Goal: Transaction & Acquisition: Purchase product/service

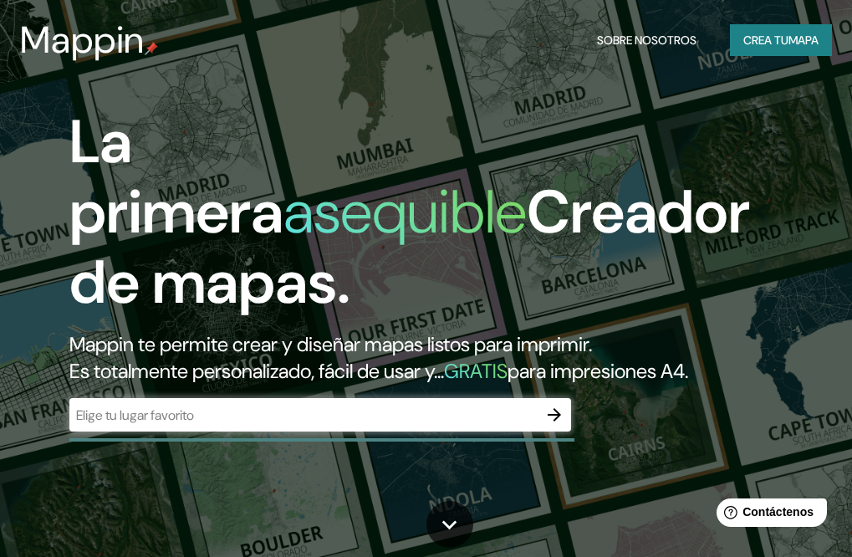
click at [555, 412] on icon "button" at bounding box center [554, 415] width 20 height 20
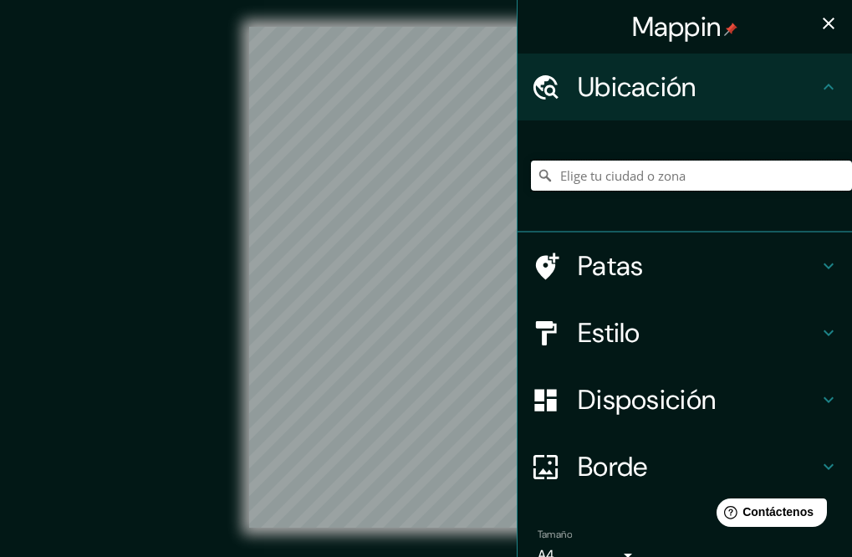
click at [680, 172] on input "Elige tu ciudad o zona" at bounding box center [691, 176] width 321 height 30
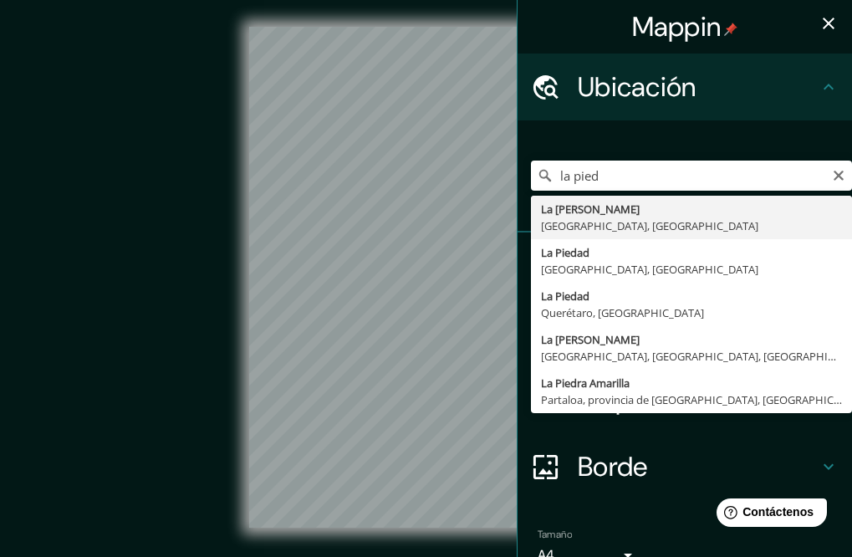
type input "La [PERSON_NAME], [GEOGRAPHIC_DATA], [GEOGRAPHIC_DATA]"
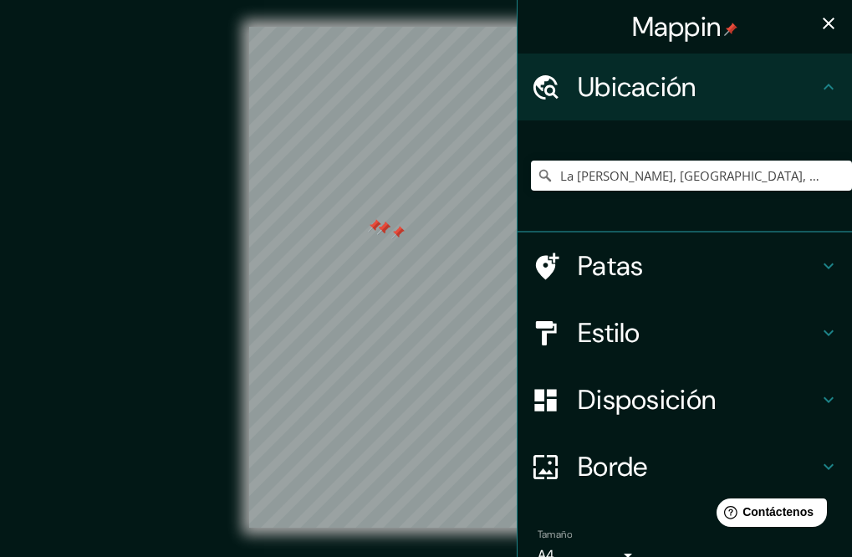
click at [547, 338] on icon at bounding box center [545, 333] width 29 height 29
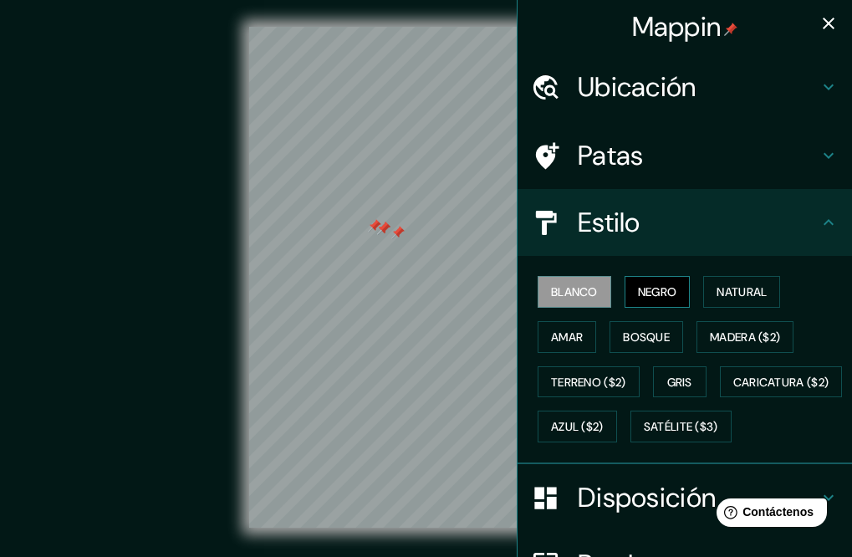
click at [638, 291] on font "Negro" at bounding box center [657, 291] width 39 height 15
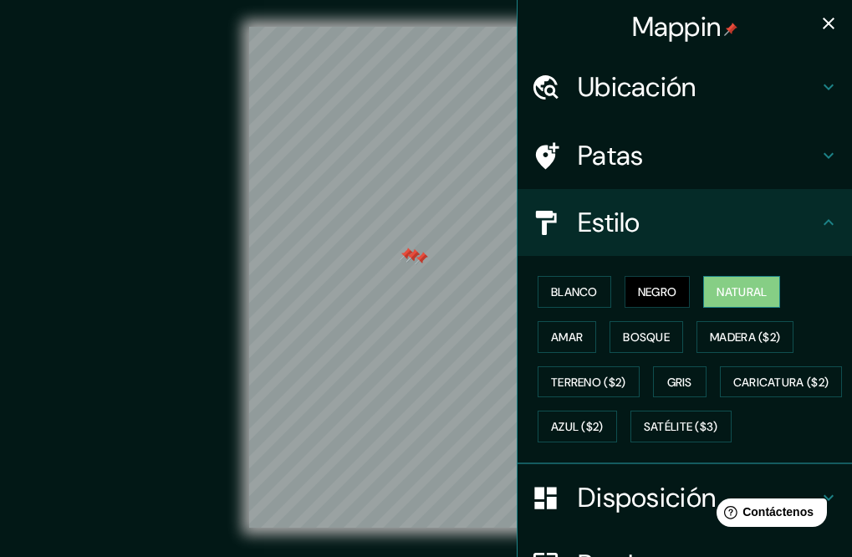
click at [717, 299] on font "Natural" at bounding box center [742, 291] width 50 height 15
click at [560, 335] on font "Amar" at bounding box center [567, 337] width 32 height 15
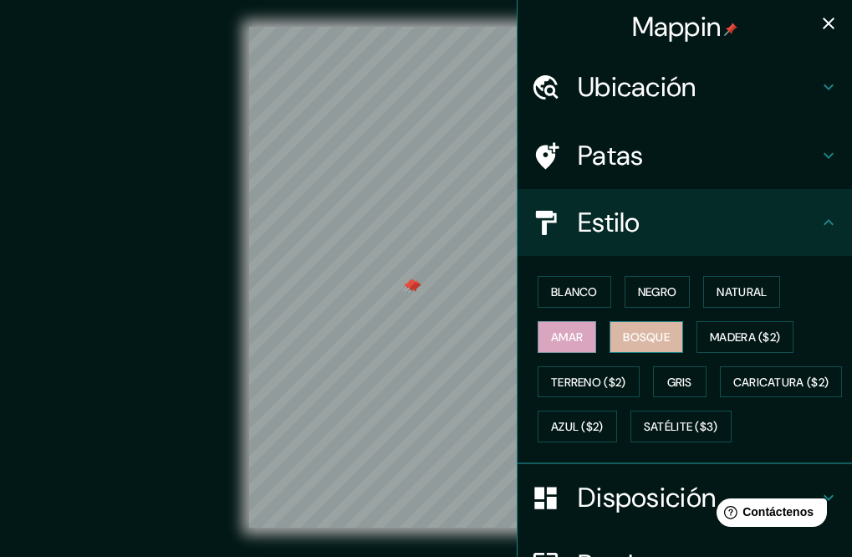
click at [623, 341] on font "Bosque" at bounding box center [646, 337] width 47 height 15
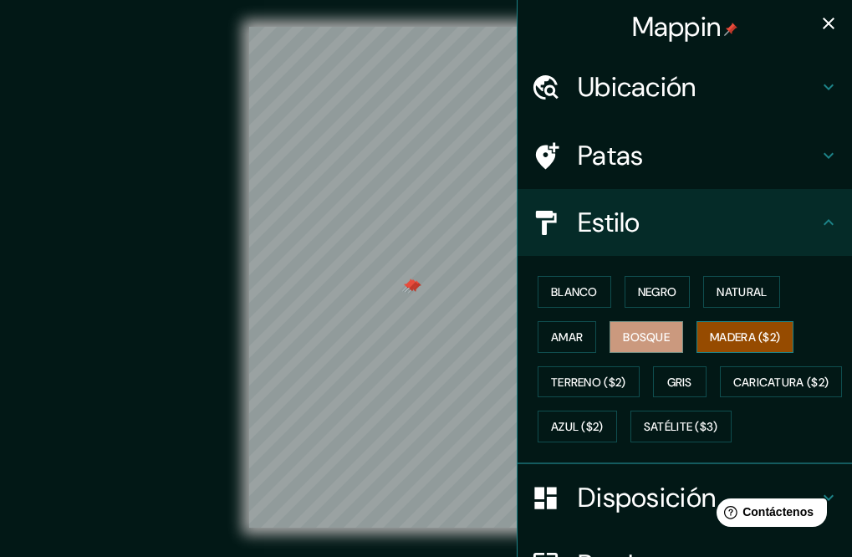
click at [755, 335] on font "Madera ($2)" at bounding box center [745, 337] width 70 height 15
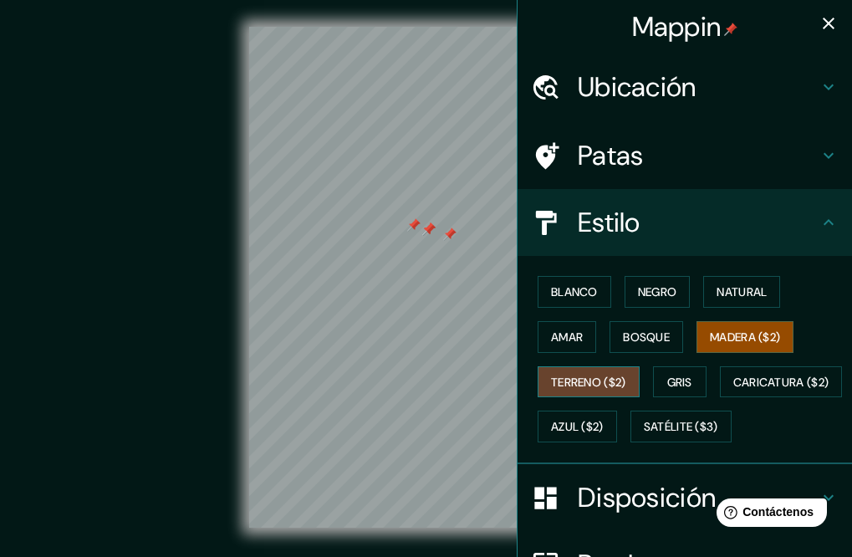
click at [601, 378] on font "Terreno ($2)" at bounding box center [588, 382] width 75 height 15
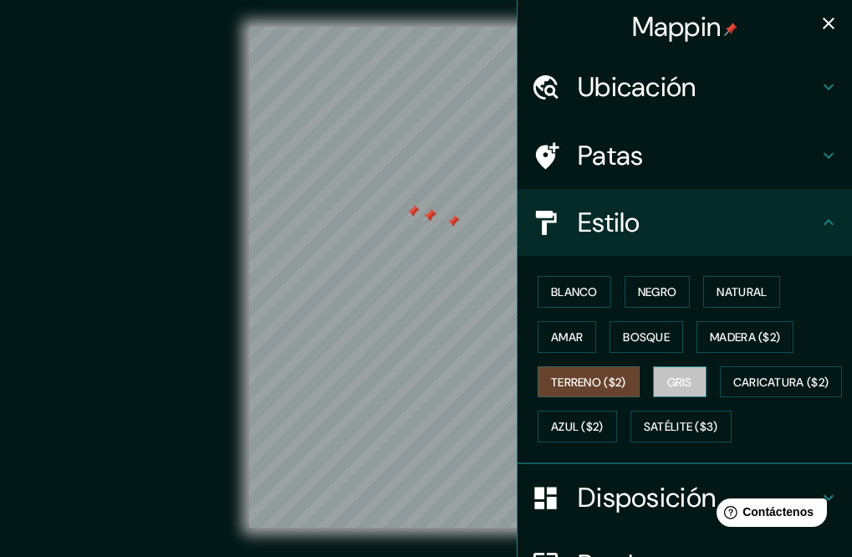
click at [672, 373] on font "Gris" at bounding box center [679, 382] width 25 height 22
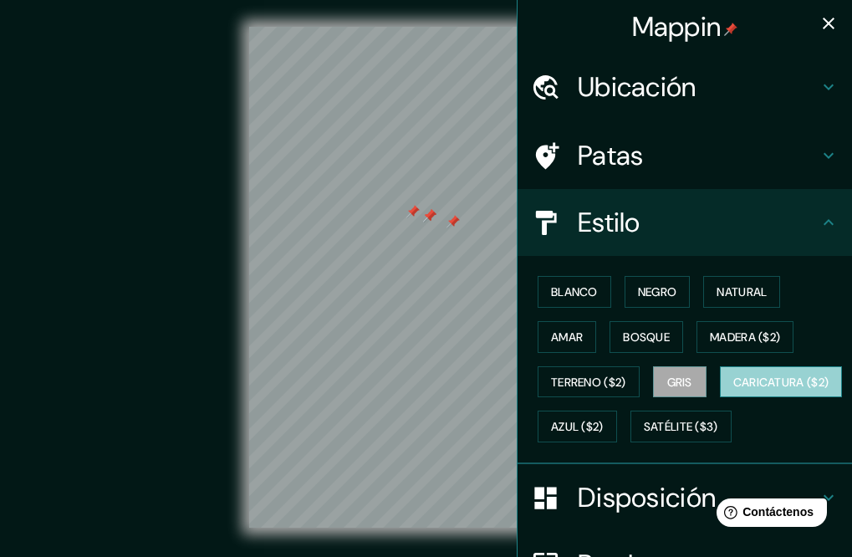
click at [734, 390] on font "Caricatura ($2)" at bounding box center [782, 382] width 96 height 15
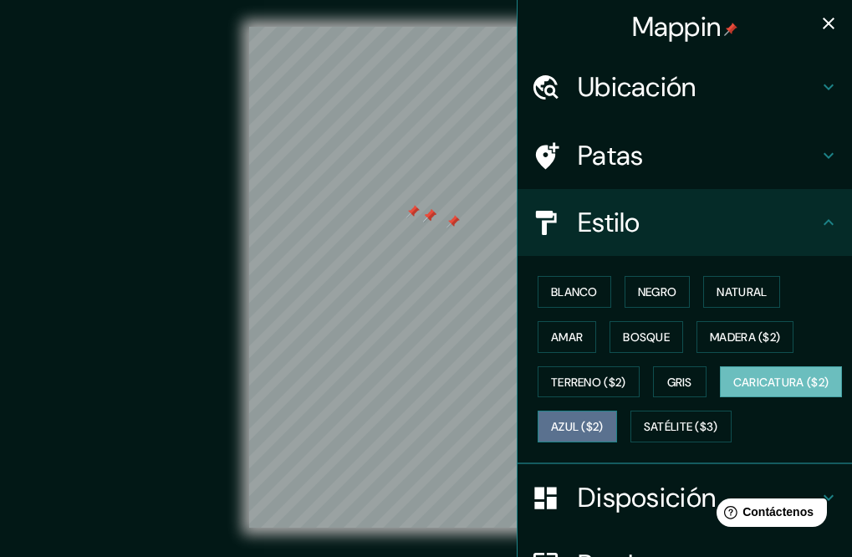
click at [617, 415] on button "Azul ($2)" at bounding box center [577, 427] width 79 height 32
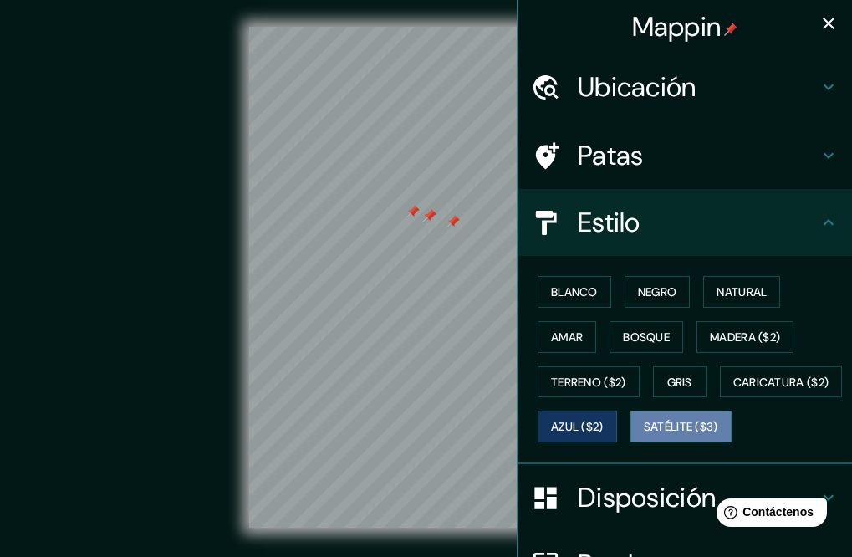
click at [644, 437] on font "Satélite ($3)" at bounding box center [681, 427] width 74 height 22
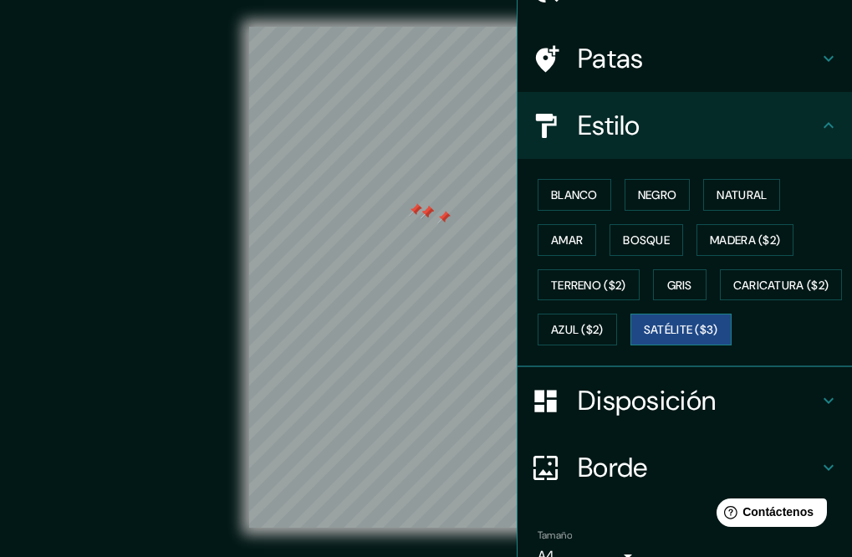
scroll to position [226, 0]
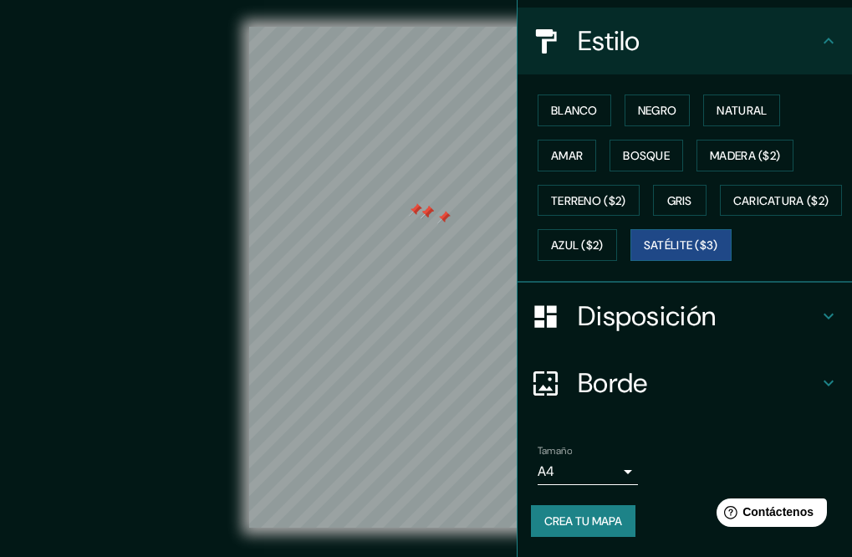
click at [672, 312] on font "Disposición" at bounding box center [647, 316] width 138 height 35
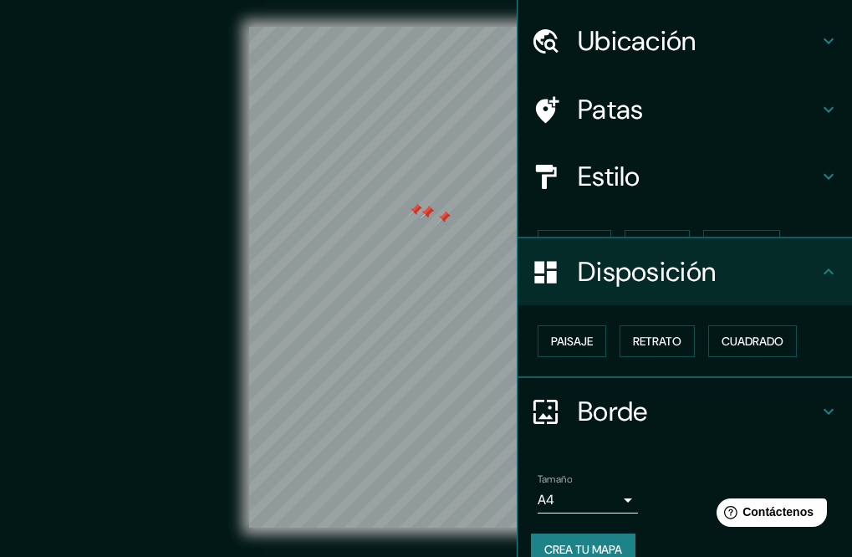
scroll to position [46, 0]
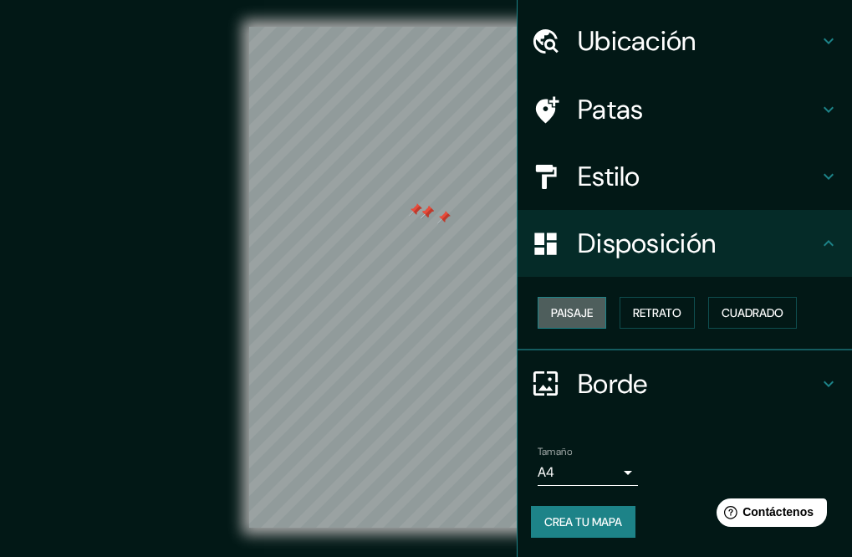
click at [551, 311] on font "Paisaje" at bounding box center [572, 312] width 42 height 15
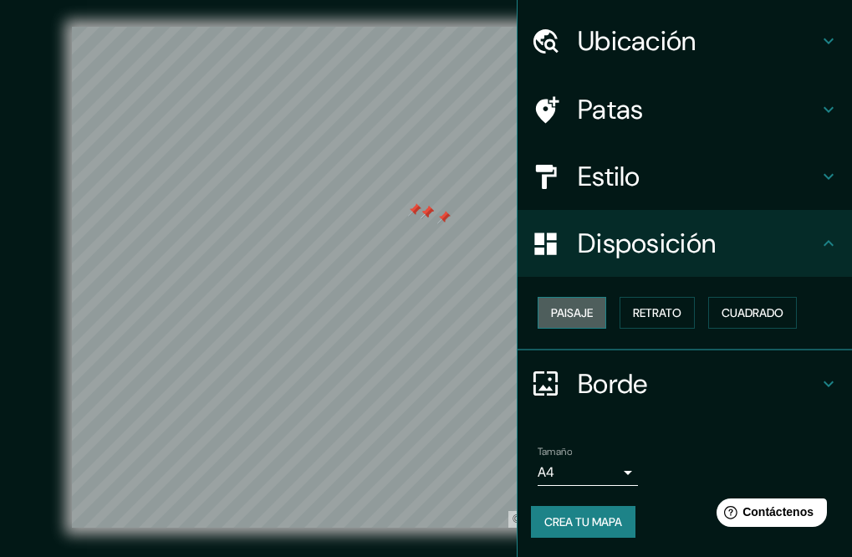
click at [565, 315] on font "Paisaje" at bounding box center [572, 312] width 42 height 15
click at [633, 315] on font "Retrato" at bounding box center [657, 312] width 49 height 15
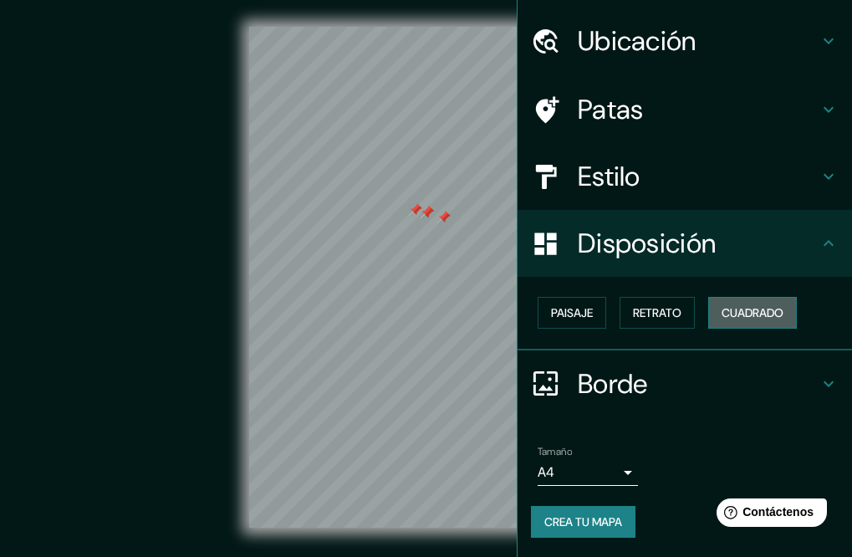
click at [711, 316] on button "Cuadrado" at bounding box center [752, 313] width 89 height 32
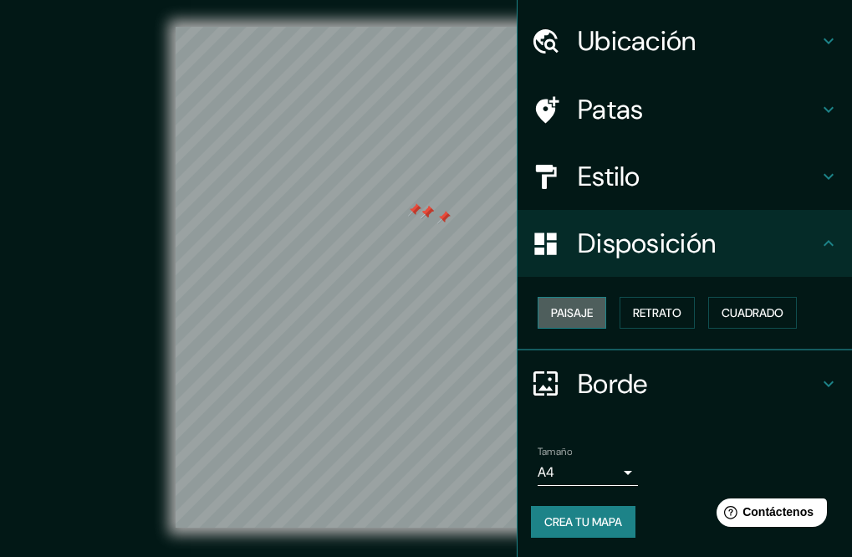
click at [587, 309] on button "Paisaje" at bounding box center [572, 313] width 69 height 32
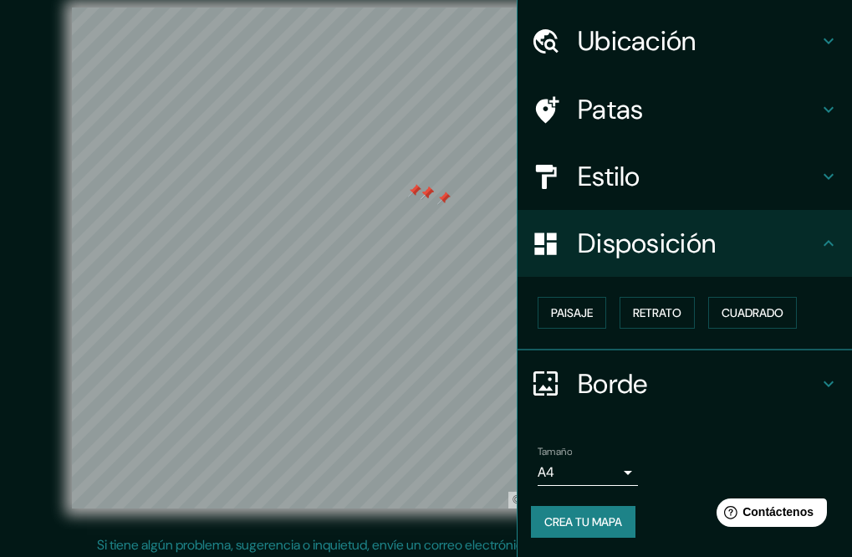
scroll to position [24, 0]
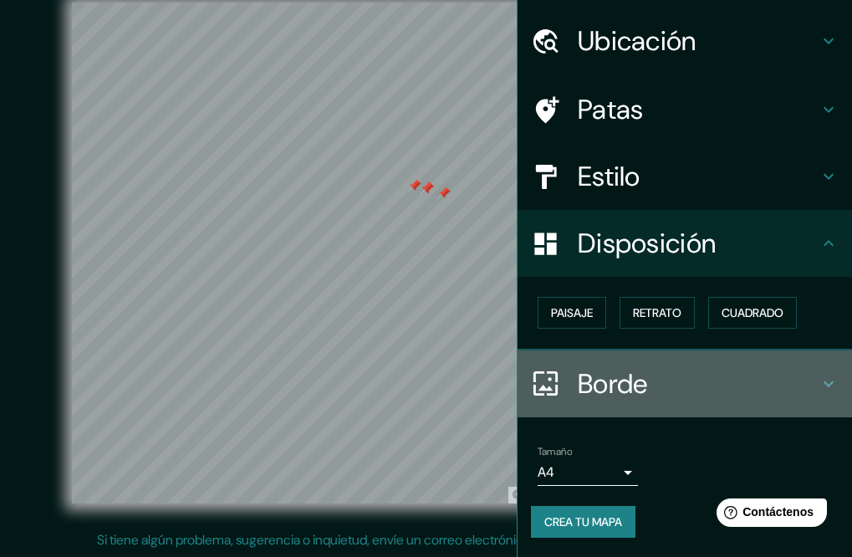
click at [639, 370] on h4 "Borde" at bounding box center [698, 383] width 241 height 33
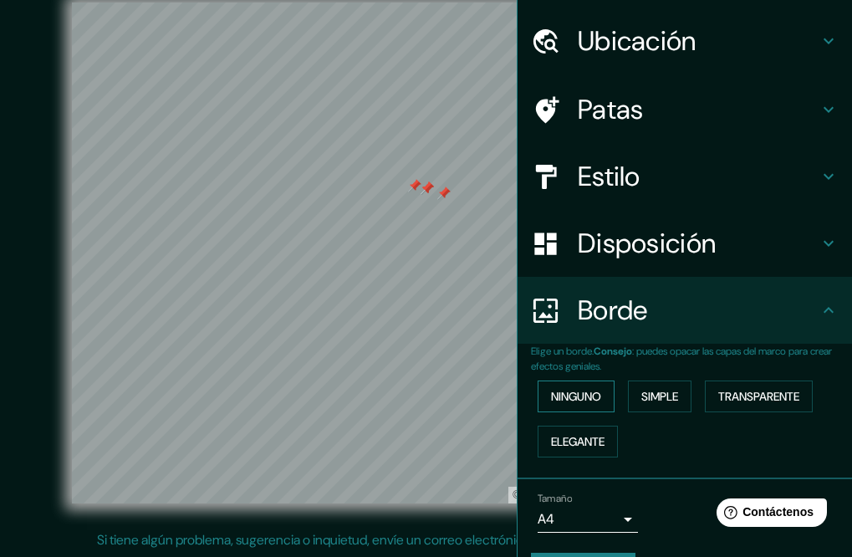
click at [584, 399] on font "Ninguno" at bounding box center [576, 396] width 50 height 15
click at [665, 399] on font "Simple" at bounding box center [660, 396] width 37 height 15
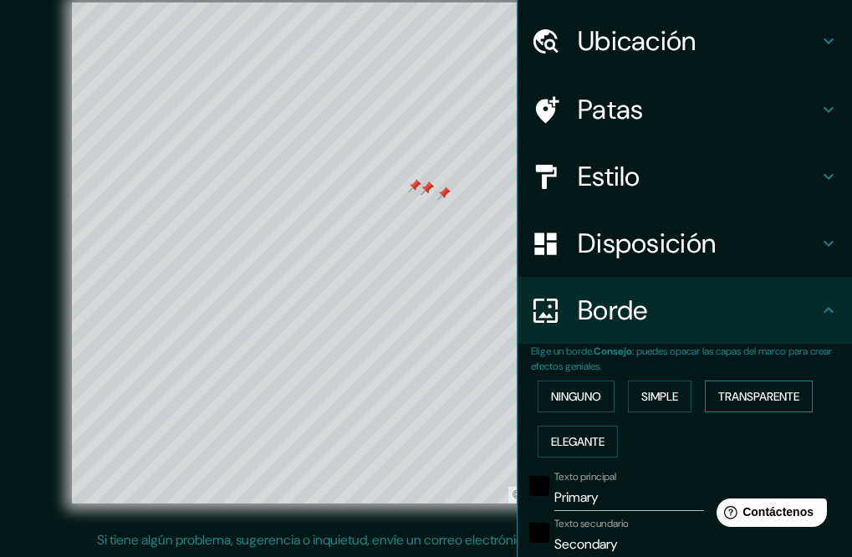
click at [720, 401] on font "Transparente" at bounding box center [758, 396] width 81 height 15
click at [583, 434] on font "Elegante" at bounding box center [578, 441] width 54 height 15
click at [582, 398] on font "Ninguno" at bounding box center [576, 396] width 50 height 15
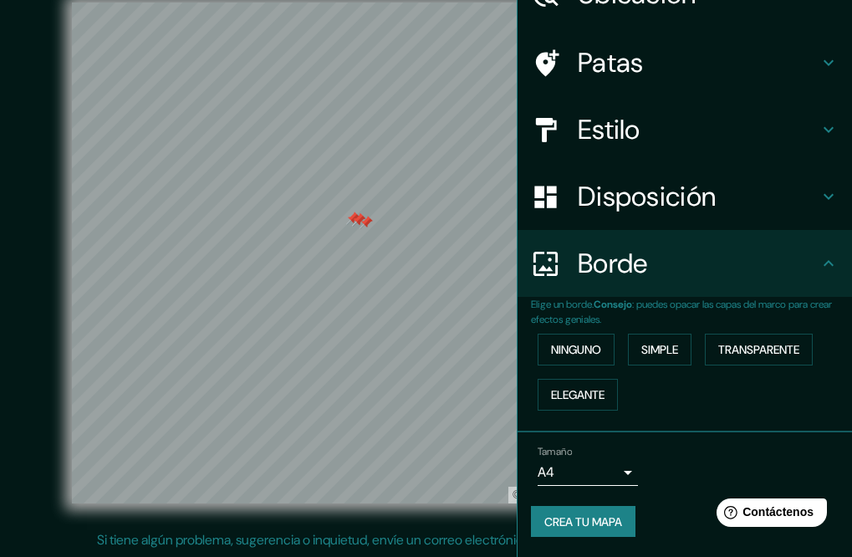
scroll to position [0, 0]
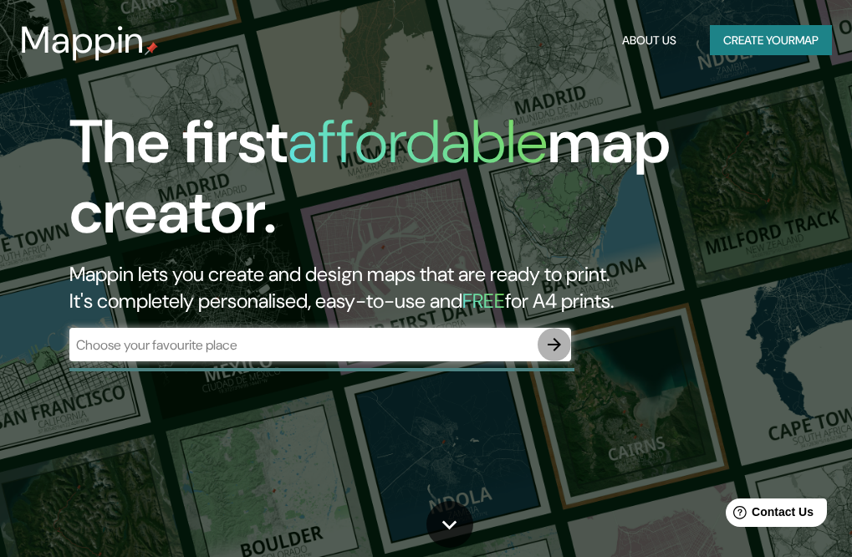
click at [550, 334] on button "button" at bounding box center [554, 344] width 33 height 33
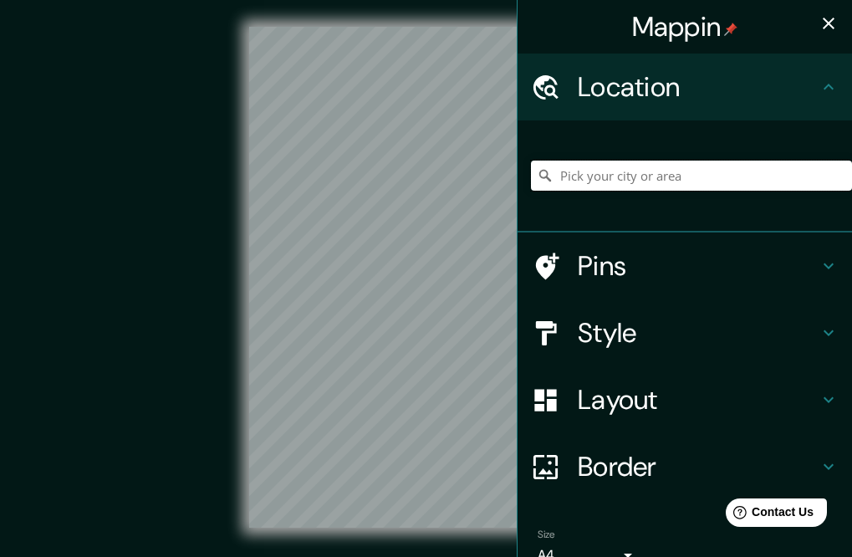
click at [617, 176] on input "Pick your city or area" at bounding box center [691, 176] width 321 height 30
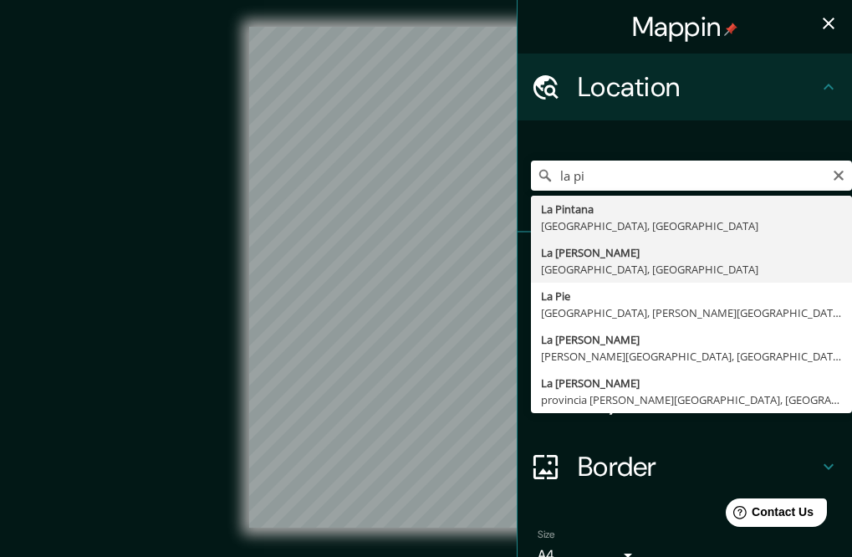
type input "La [PERSON_NAME], [GEOGRAPHIC_DATA], [GEOGRAPHIC_DATA]"
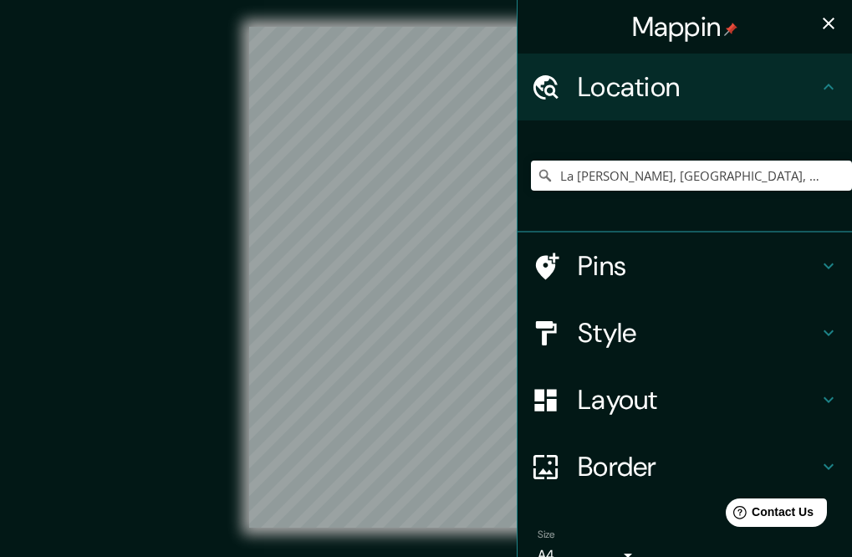
drag, startPoint x: 637, startPoint y: 269, endPoint x: 616, endPoint y: 259, distance: 23.2
click at [636, 269] on h4 "Pins" at bounding box center [698, 265] width 241 height 33
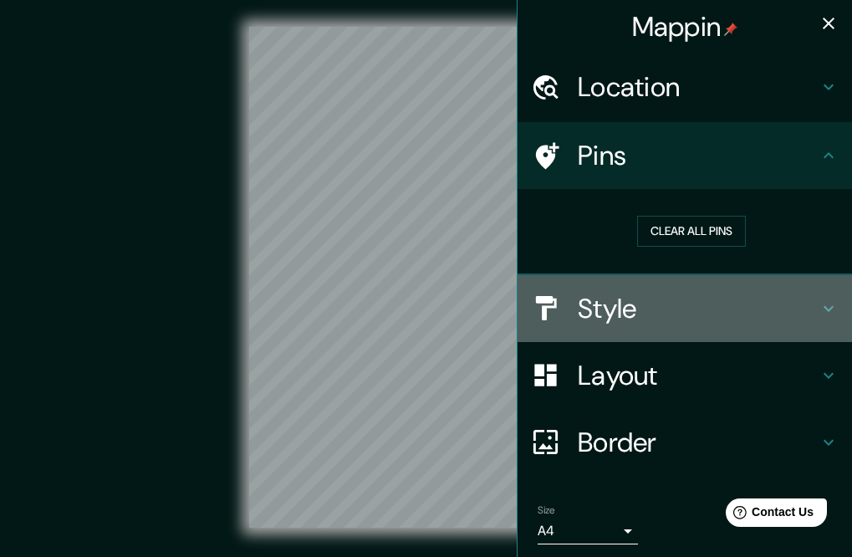
click at [605, 293] on h4 "Style" at bounding box center [698, 308] width 241 height 33
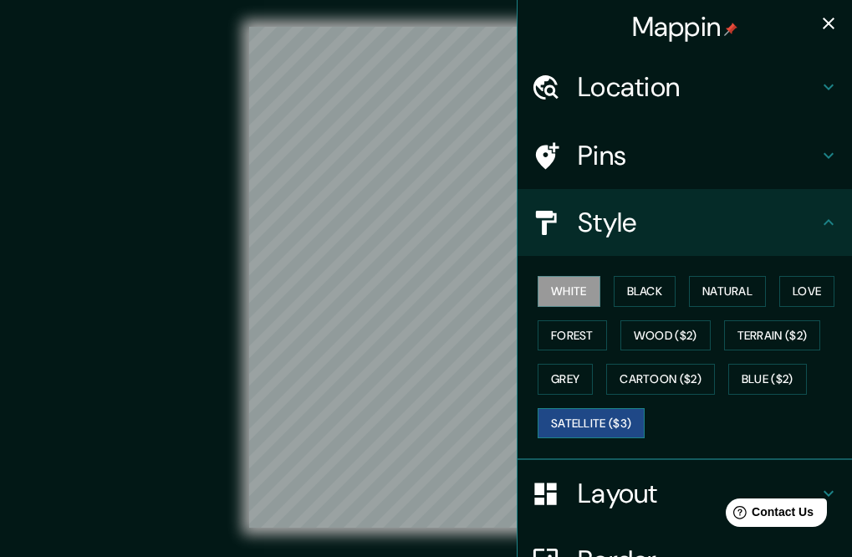
click at [609, 412] on button "Satellite ($3)" at bounding box center [591, 423] width 107 height 31
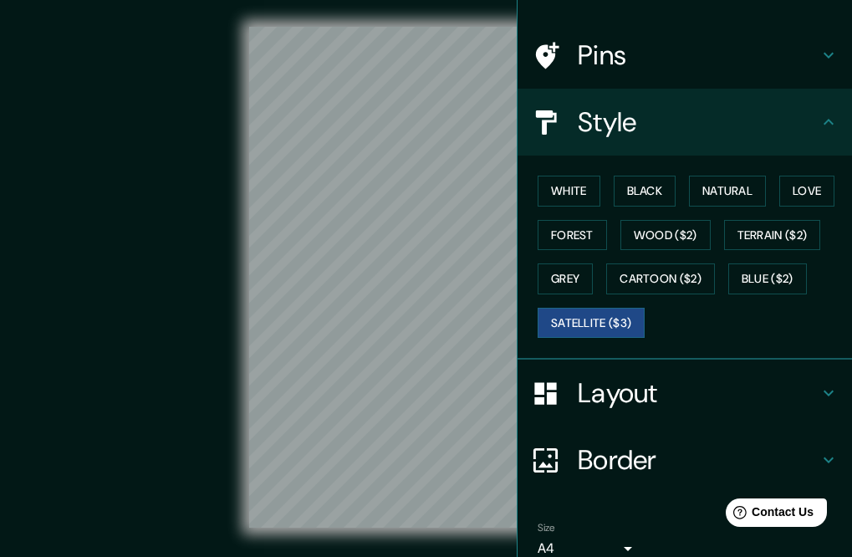
scroll to position [167, 0]
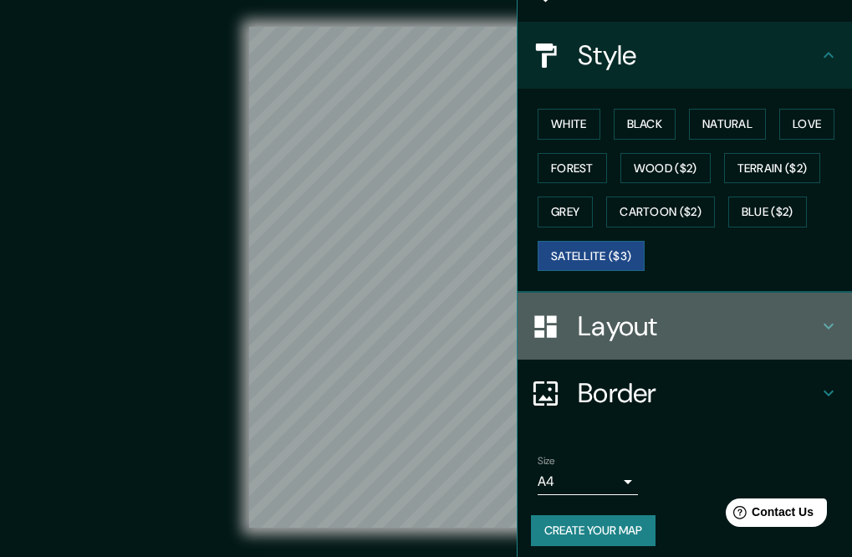
click at [602, 309] on h4 "Layout" at bounding box center [698, 325] width 241 height 33
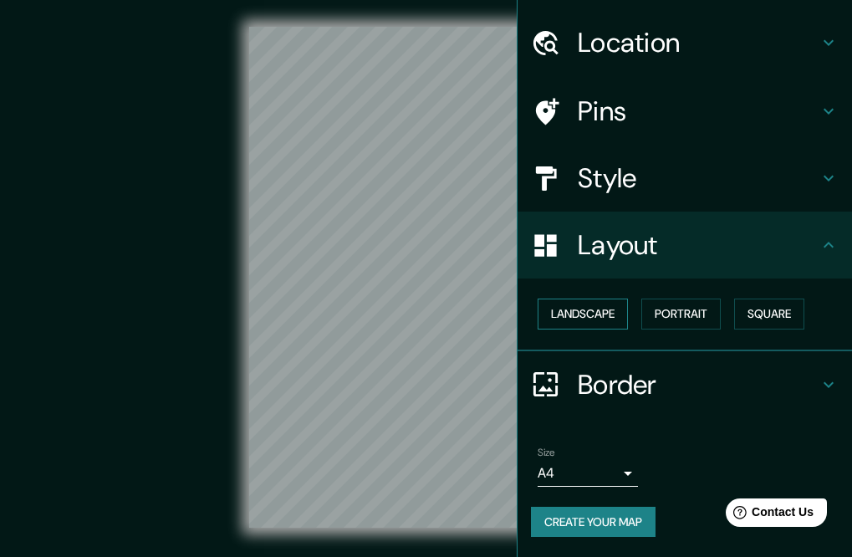
scroll to position [44, 0]
click at [586, 311] on button "Landscape" at bounding box center [583, 314] width 90 height 31
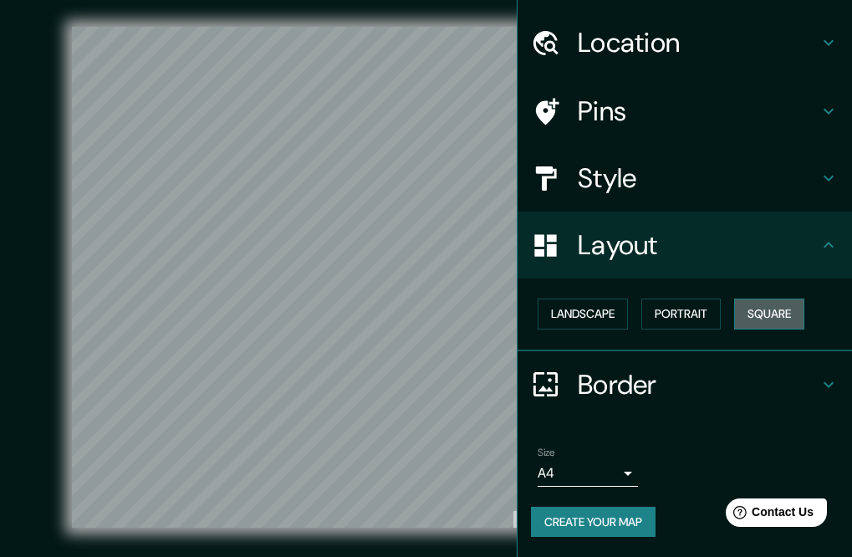
click at [774, 315] on button "Square" at bounding box center [769, 314] width 70 height 31
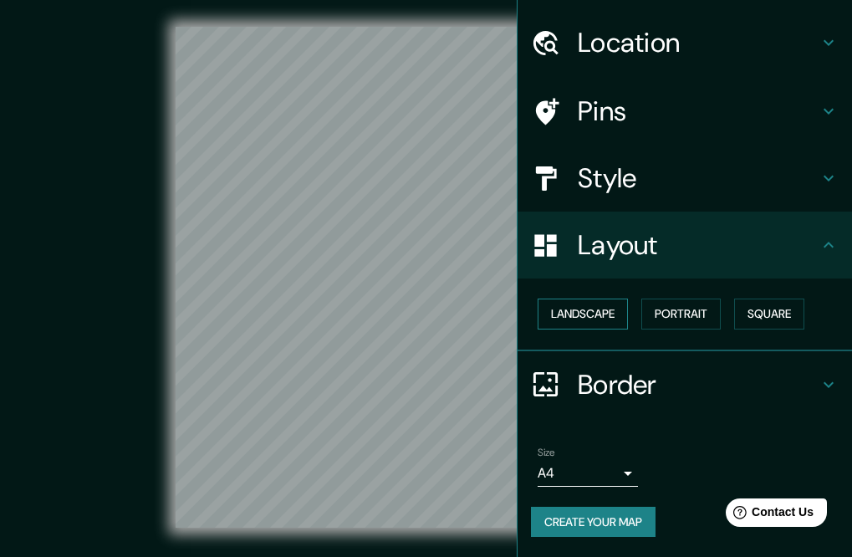
click at [574, 317] on button "Landscape" at bounding box center [583, 314] width 90 height 31
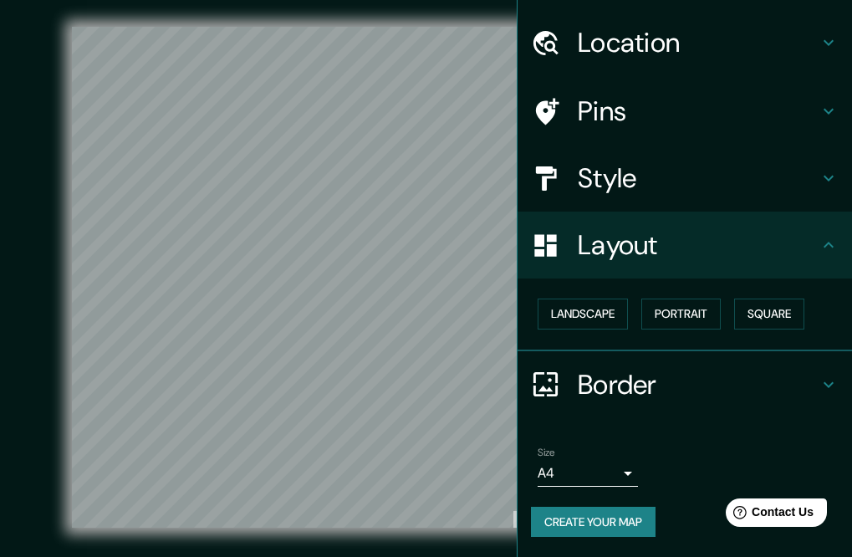
click at [596, 371] on h4 "Border" at bounding box center [698, 384] width 241 height 33
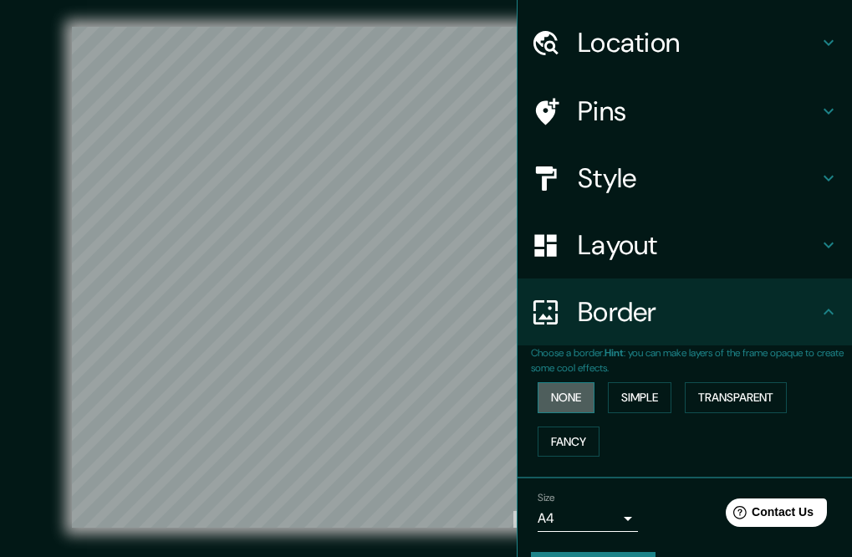
click at [575, 407] on button "None" at bounding box center [566, 397] width 57 height 31
click at [649, 390] on button "Simple" at bounding box center [640, 397] width 64 height 31
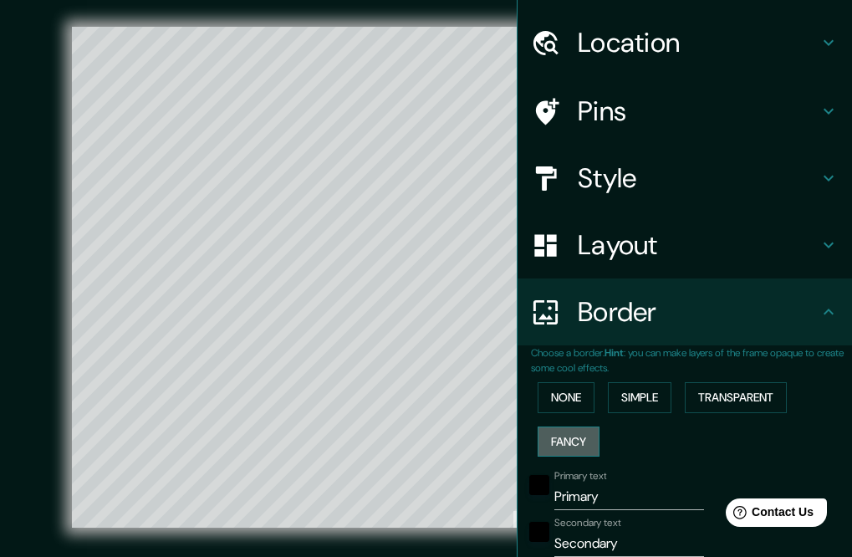
click at [565, 437] on button "Fancy" at bounding box center [569, 442] width 62 height 31
click at [697, 401] on button "Transparent" at bounding box center [736, 397] width 102 height 31
click at [539, 389] on button "None" at bounding box center [566, 397] width 57 height 31
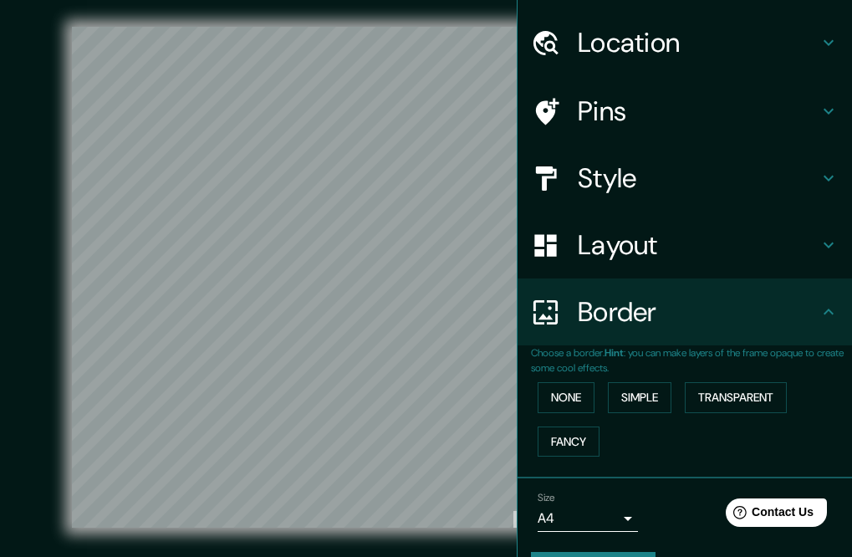
scroll to position [90, 0]
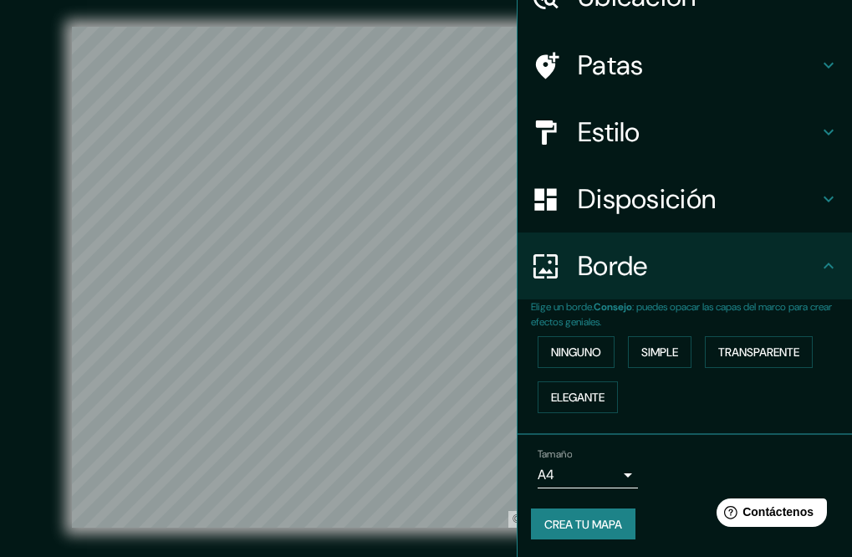
click at [526, 277] on div "Mappin Ubicación La [PERSON_NAME][GEOGRAPHIC_DATA], [GEOGRAPHIC_DATA], [GEOGRAP…" at bounding box center [426, 290] width 852 height 581
